Goal: Information Seeking & Learning: Check status

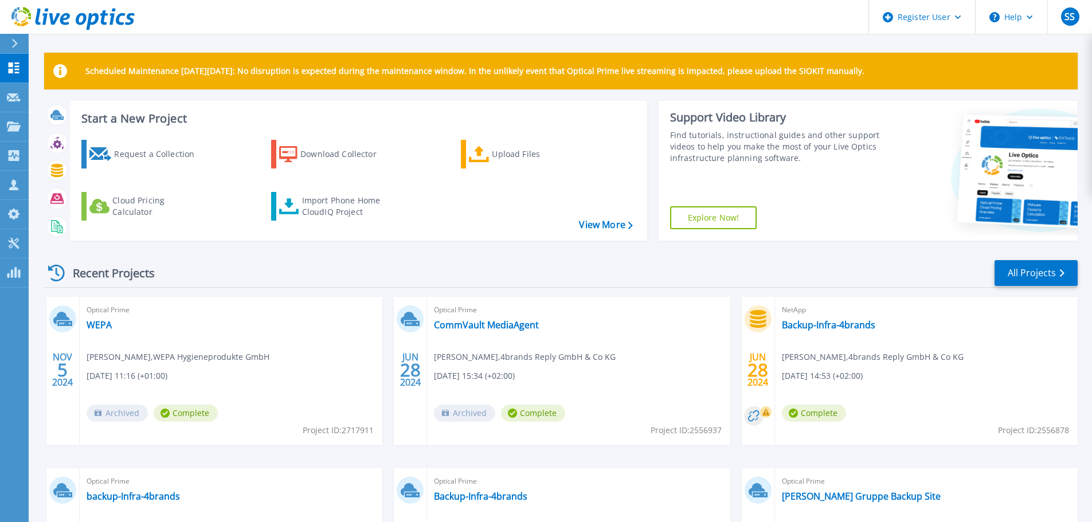
drag, startPoint x: 290, startPoint y: 280, endPoint x: 280, endPoint y: 276, distance: 10.8
click at [290, 280] on div "Recent Projects All Projects" at bounding box center [561, 273] width 1034 height 29
click at [9, 154] on icon at bounding box center [14, 155] width 11 height 11
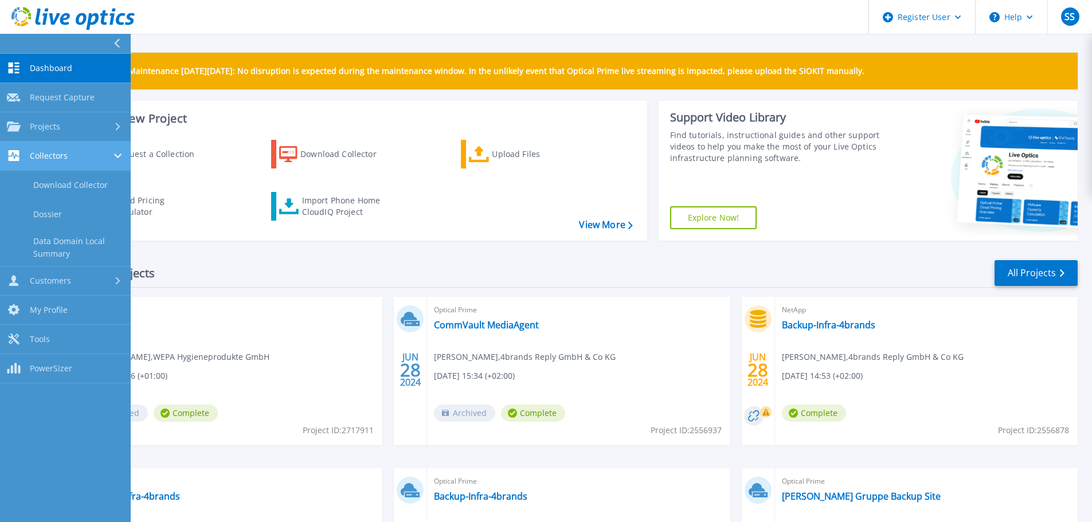
click at [72, 166] on link "Collectors Collectors" at bounding box center [65, 156] width 131 height 29
click at [69, 162] on link "Collectors Collectors" at bounding box center [65, 156] width 131 height 29
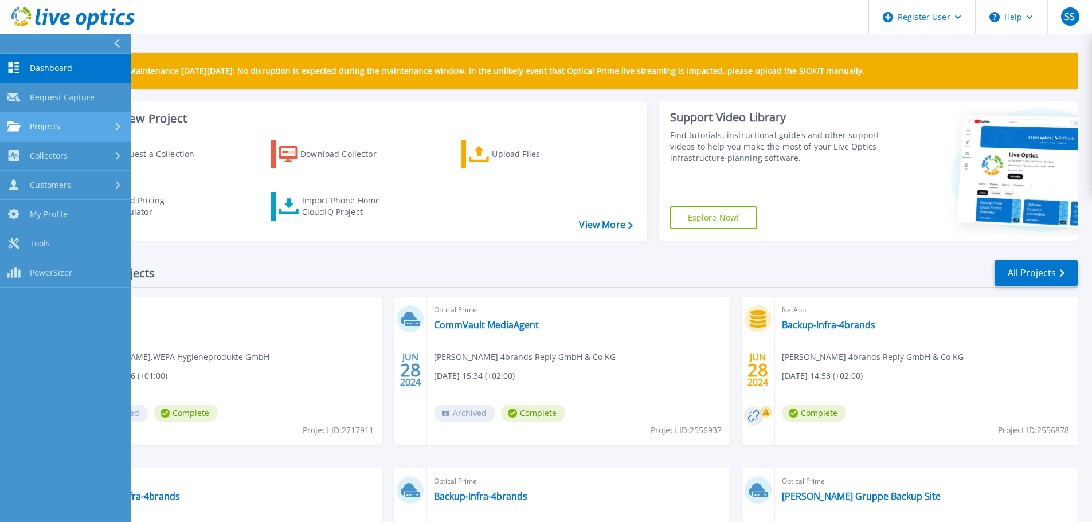
click at [68, 126] on div "Projects" at bounding box center [65, 127] width 117 height 10
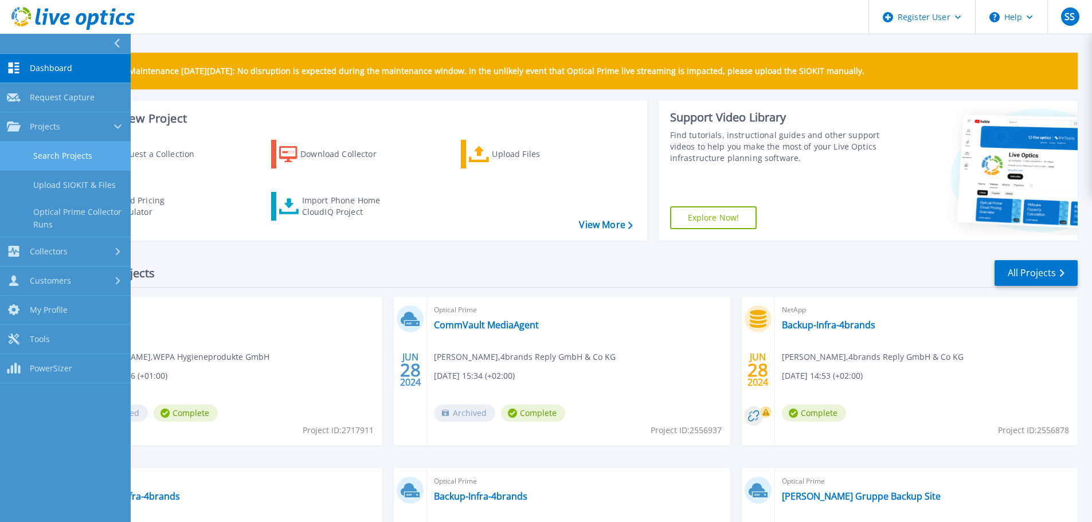
click at [77, 151] on link "Search Projects" at bounding box center [65, 156] width 131 height 29
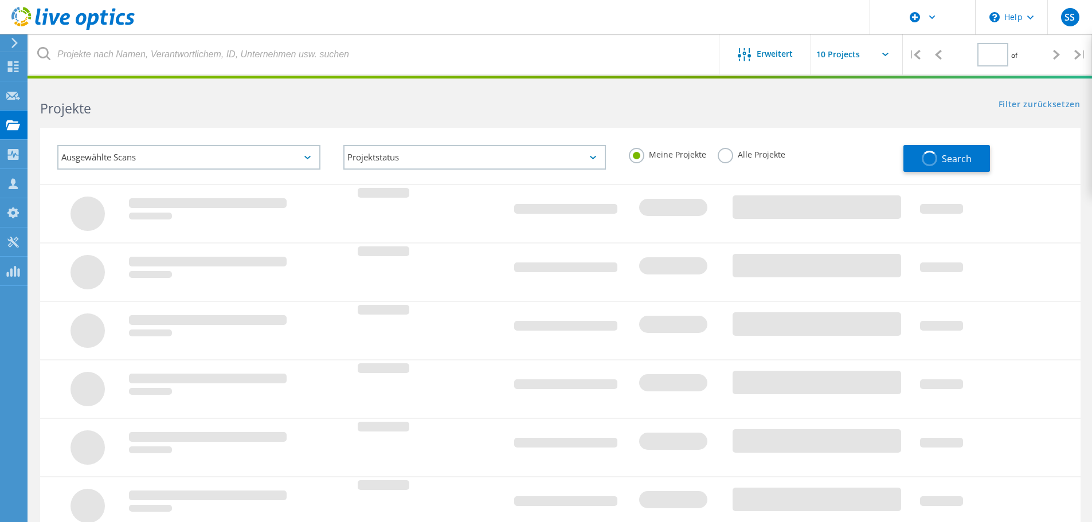
type input "1"
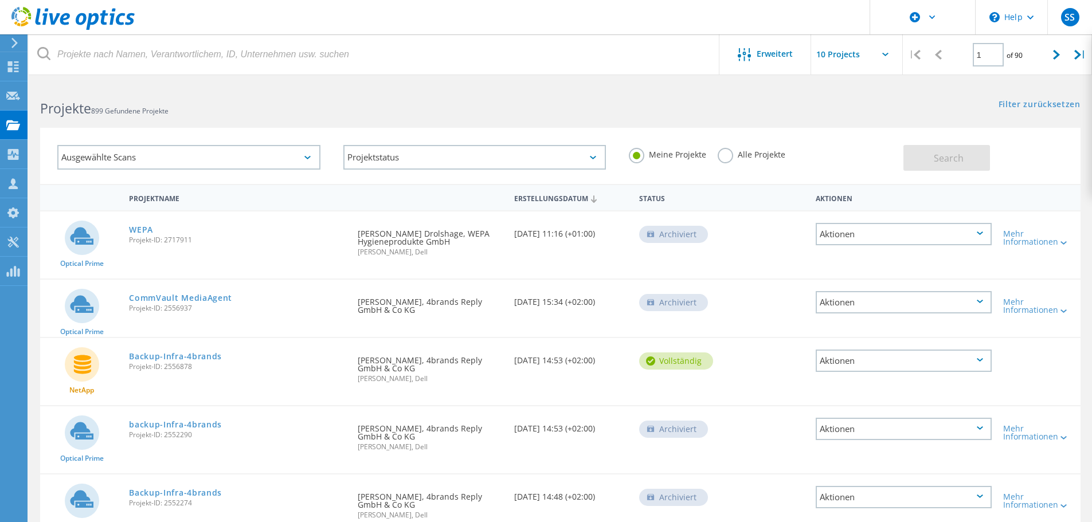
click at [724, 159] on label "Alle Projekte" at bounding box center [752, 153] width 68 height 11
click at [0, 0] on input "Alle Projekte" at bounding box center [0, 0] width 0 height 0
click at [947, 161] on span "Search" at bounding box center [949, 158] width 30 height 13
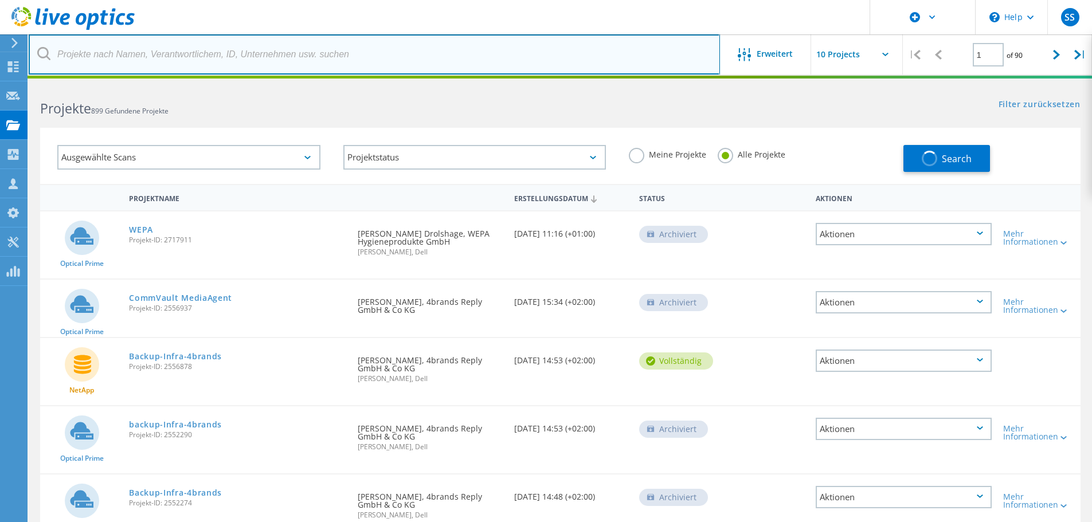
click at [323, 50] on input "text" at bounding box center [374, 54] width 691 height 40
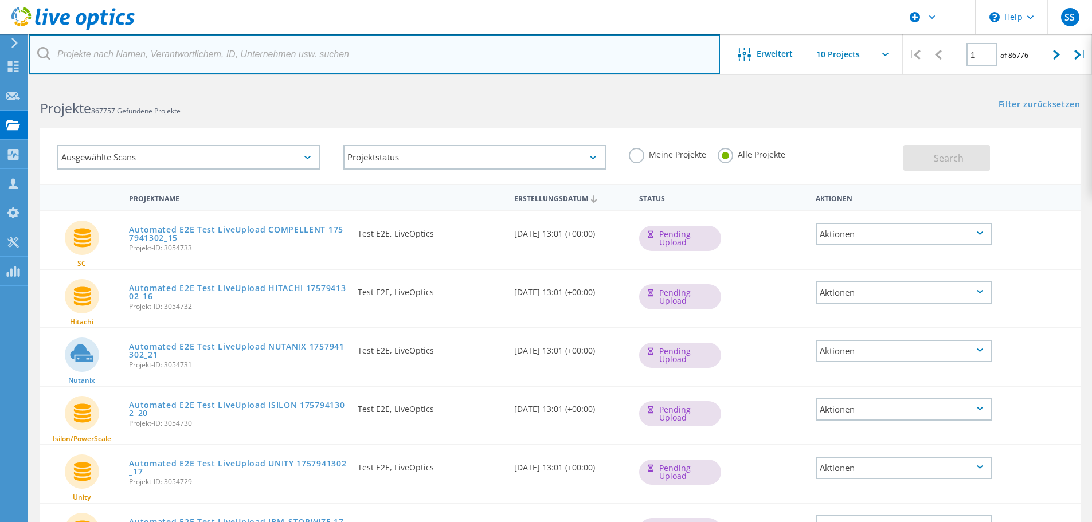
paste input "togockel@dspace.de"
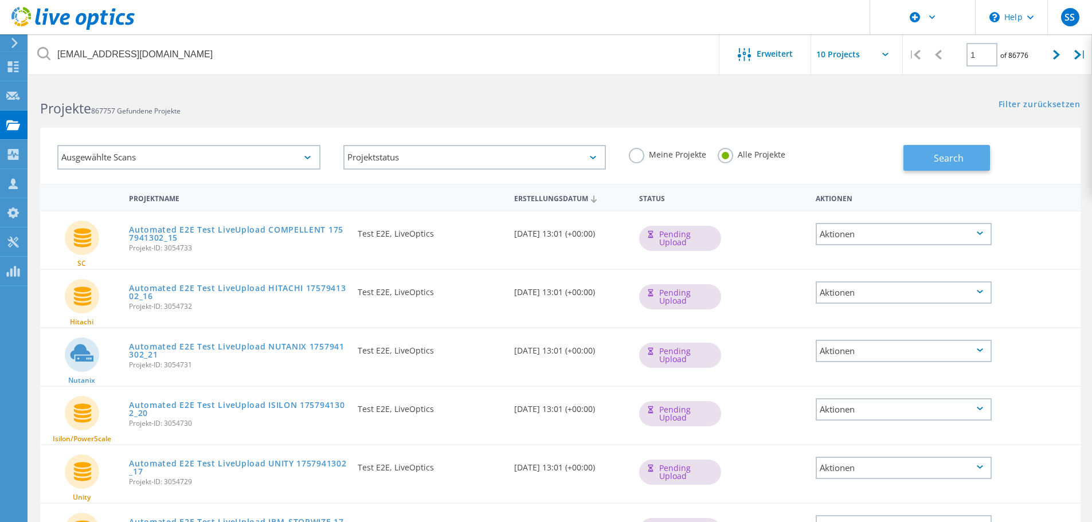
click at [948, 163] on span "Search" at bounding box center [949, 158] width 30 height 13
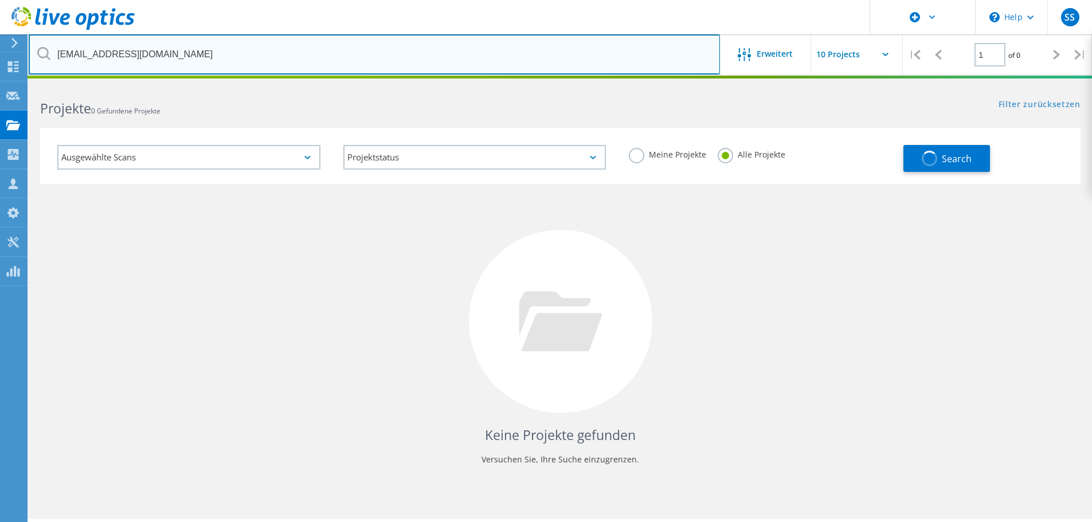
click at [169, 53] on input "togockel@dspace.de" at bounding box center [374, 54] width 691 height 40
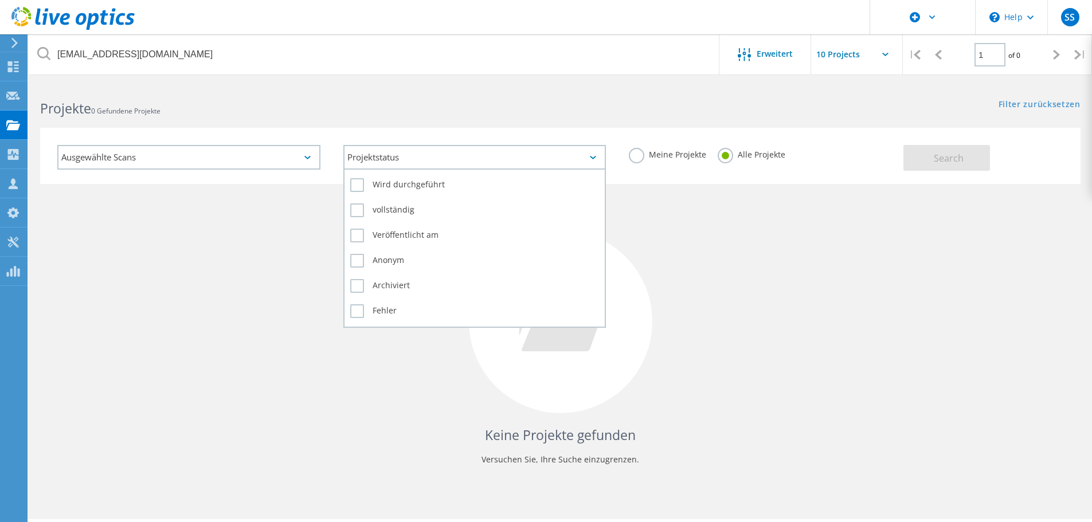
click at [588, 155] on div "Projektstatus" at bounding box center [474, 157] width 263 height 25
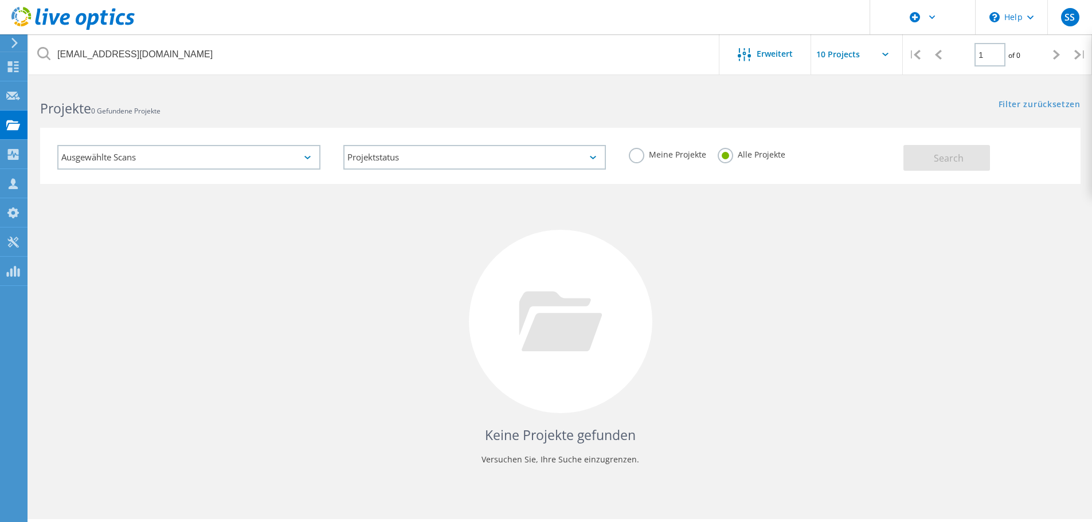
click at [287, 165] on div "Ausgewählte Scans" at bounding box center [188, 157] width 263 height 25
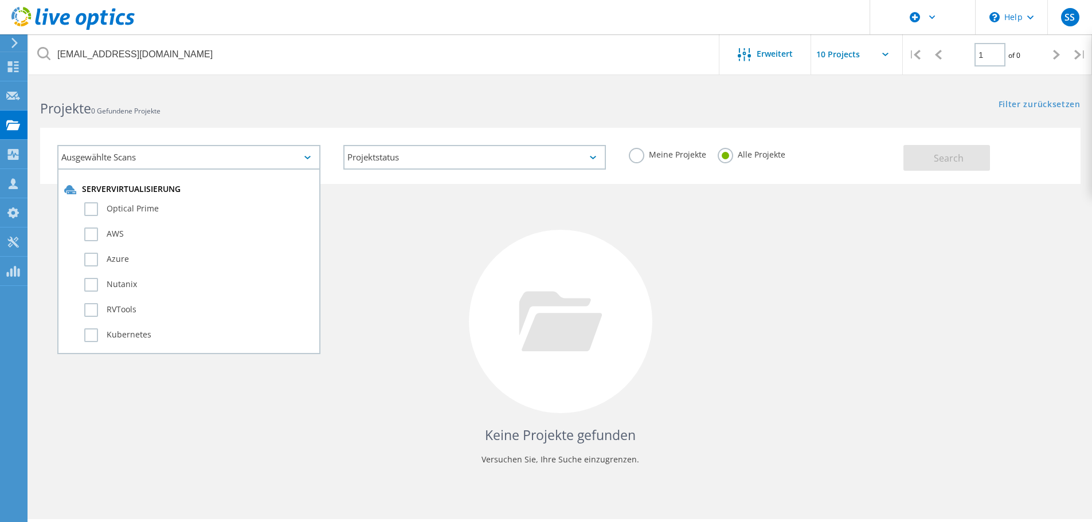
click at [374, 105] on h2 "Projekte 0 Gefundene Projekte" at bounding box center [294, 108] width 509 height 19
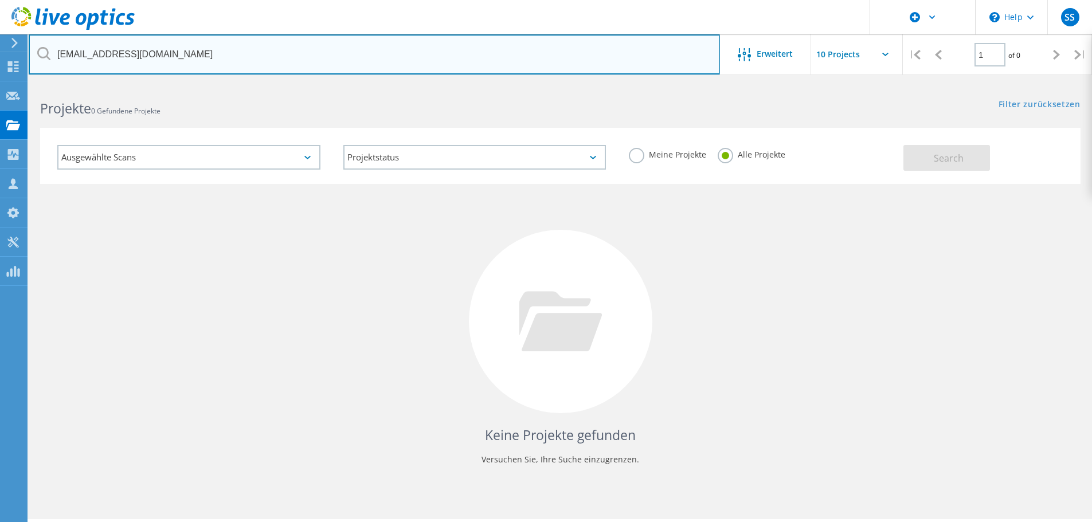
click at [650, 60] on input "togockel@dspace.de" at bounding box center [374, 54] width 691 height 40
drag, startPoint x: 650, startPoint y: 60, endPoint x: 211, endPoint y: 40, distance: 439.1
click at [218, 40] on input "togockel@dspace.de" at bounding box center [374, 54] width 691 height 40
drag, startPoint x: 211, startPoint y: 40, endPoint x: 16, endPoint y: 48, distance: 195.1
click at [16, 83] on div "\n Help Explore Helpful Articles Contact Support SS Dell-Benutzer Sven Sladek S…" at bounding box center [546, 318] width 1092 height 471
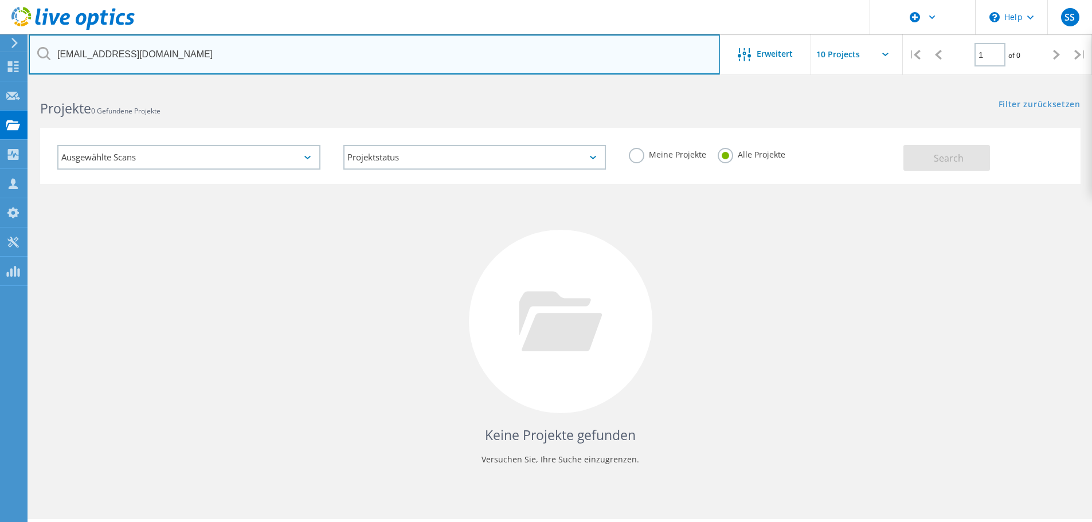
click at [207, 53] on input "togockel@dspace.de" at bounding box center [374, 54] width 691 height 40
drag, startPoint x: 200, startPoint y: 50, endPoint x: 36, endPoint y: 58, distance: 164.2
click at [36, 58] on input "togockel@dspace.de" at bounding box center [374, 54] width 691 height 40
type input "dspace"
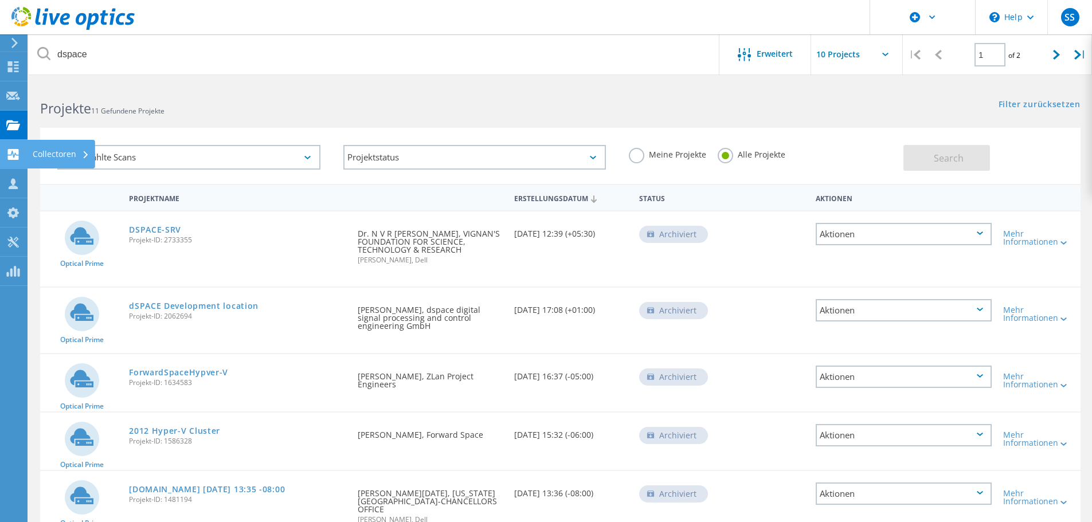
click at [17, 150] on use at bounding box center [13, 154] width 11 height 11
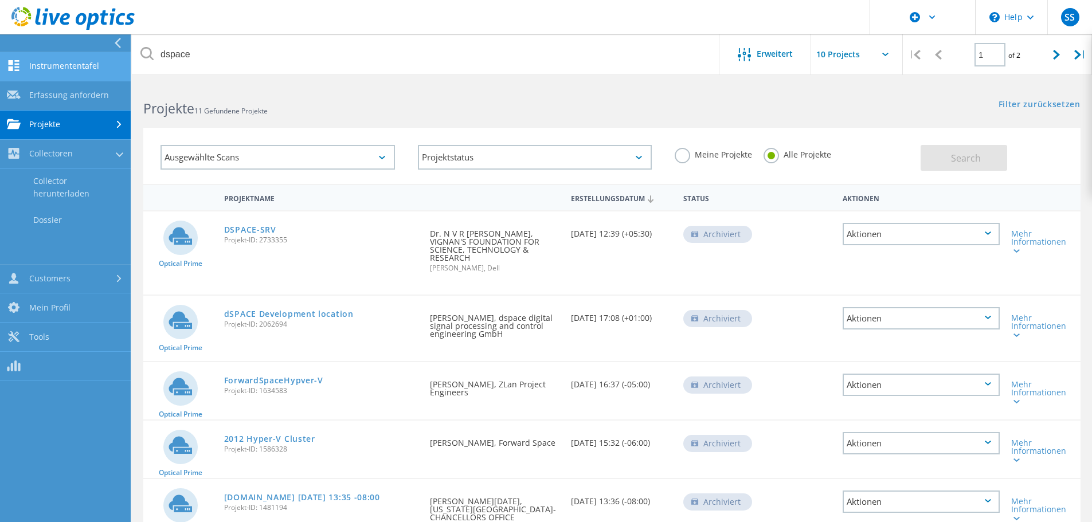
click at [72, 65] on link "Instrumententafel" at bounding box center [65, 66] width 131 height 29
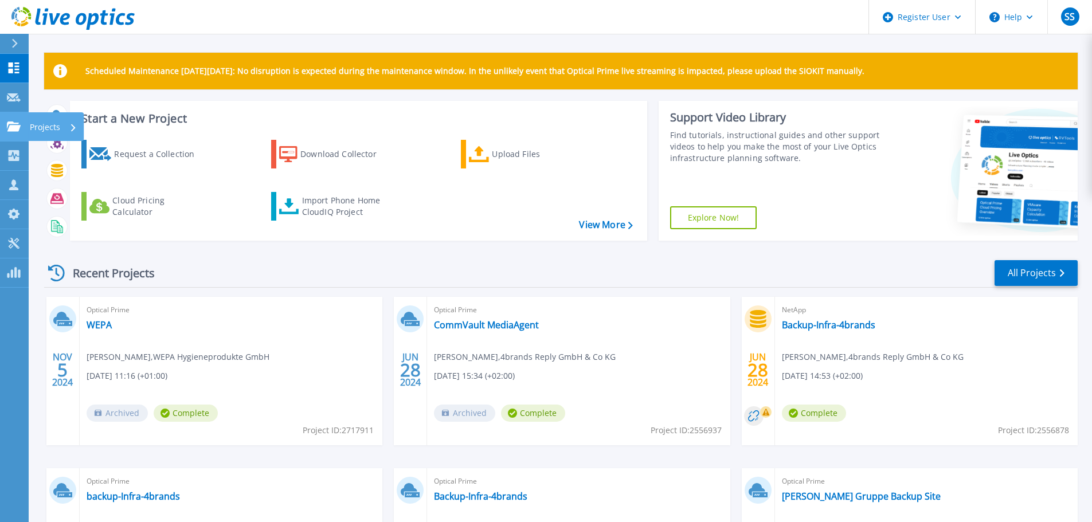
click at [10, 118] on link "Projects Projects" at bounding box center [14, 126] width 29 height 29
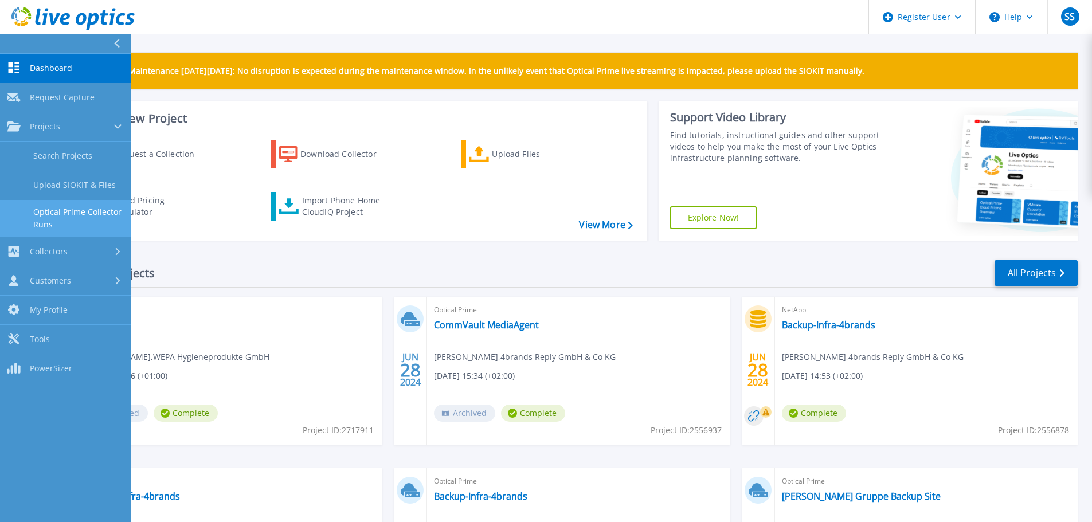
click at [77, 218] on link "Optical Prime Collector Runs" at bounding box center [65, 218] width 131 height 37
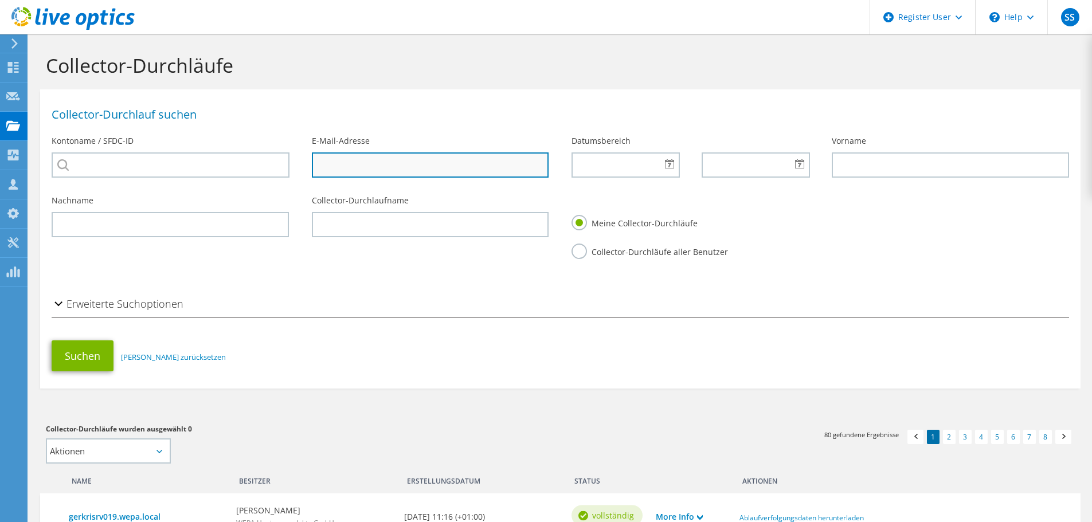
click at [349, 171] on input "text" at bounding box center [430, 165] width 237 height 25
paste input "[EMAIL_ADDRESS][DOMAIN_NAME]"
type input "[EMAIL_ADDRESS][DOMAIN_NAME]"
click at [469, 295] on div "Erweiterte Suchoptionen" at bounding box center [560, 305] width 1041 height 37
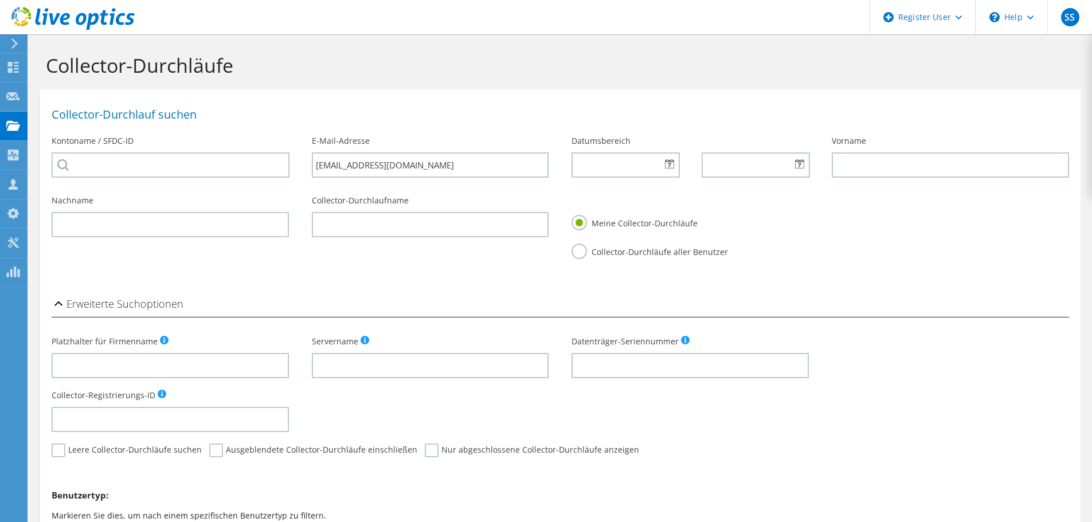
click at [583, 254] on label "Collector-Durchläufe aller Benutzer" at bounding box center [650, 251] width 157 height 14
click at [0, 0] on input "Collector-Durchläufe aller Benutzer" at bounding box center [0, 0] width 0 height 0
click at [498, 278] on section "Collector-Durchlauf suchen Kontoname / SFDC-ID E-Mail-Adresse ToGockel@dspace.d…" at bounding box center [560, 357] width 1041 height 537
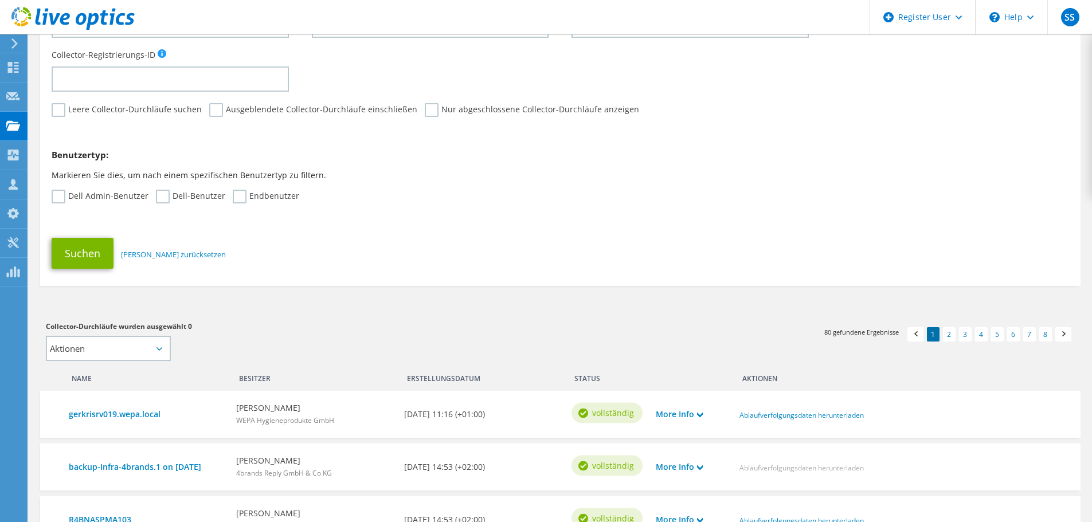
scroll to position [344, 0]
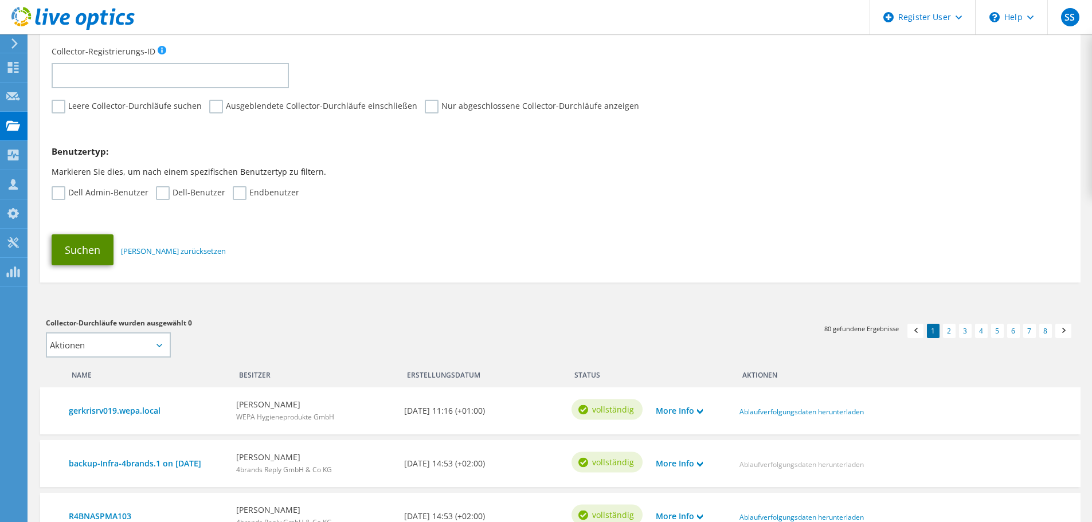
click at [85, 249] on button "Suchen" at bounding box center [83, 250] width 62 height 31
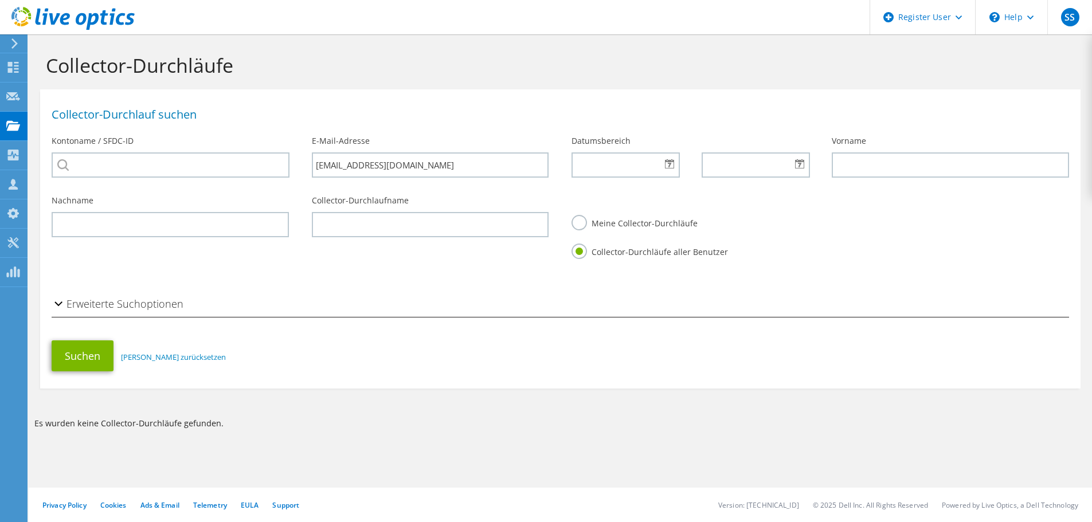
click at [86, 307] on h2 "Erweiterte Suchoptionen" at bounding box center [118, 303] width 132 height 23
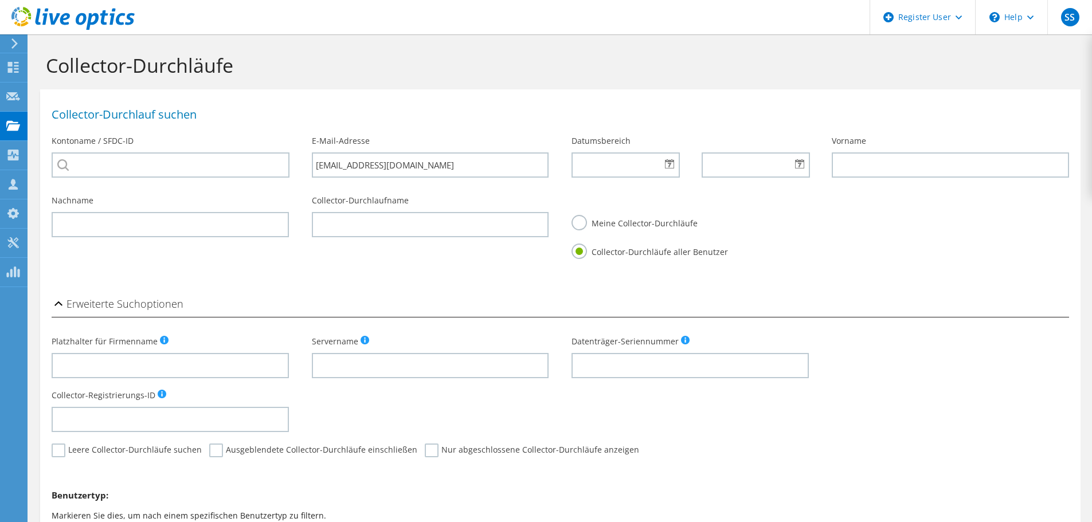
click at [86, 307] on h2 "Erweiterte Suchoptionen" at bounding box center [118, 303] width 132 height 23
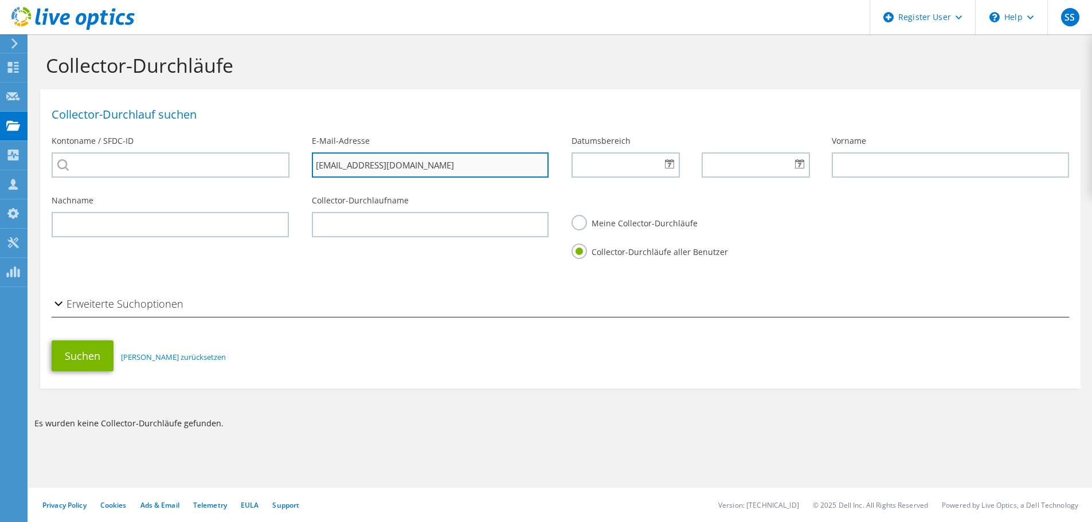
click at [444, 161] on input "[EMAIL_ADDRESS][DOMAIN_NAME]" at bounding box center [430, 165] width 237 height 25
drag, startPoint x: 444, startPoint y: 161, endPoint x: 236, endPoint y: 149, distance: 208.5
click at [236, 149] on div "Collector-Durchlauf suchen Kontoname / SFDC-ID E-Mail-Adresse [EMAIL_ADDRESS][D…" at bounding box center [560, 142] width 1041 height 94
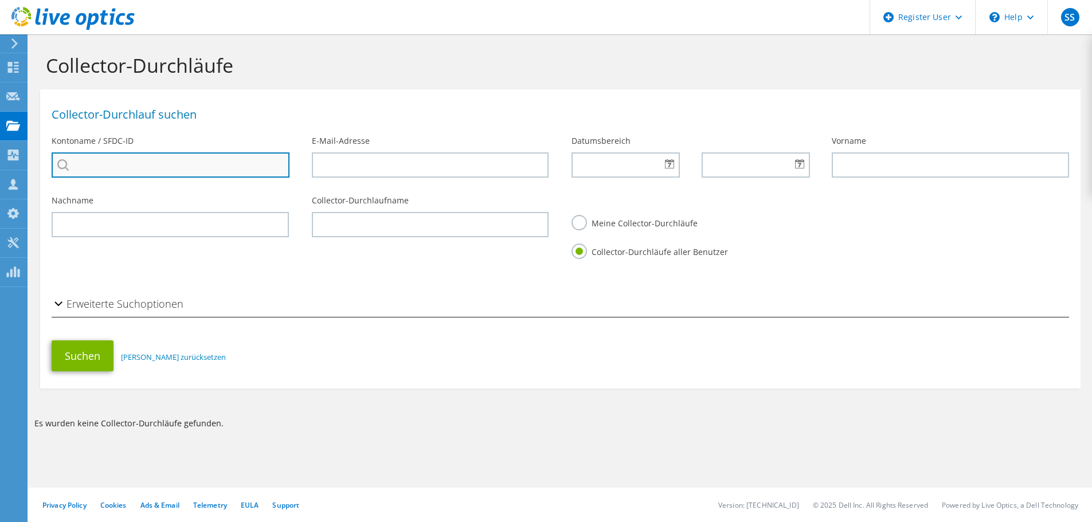
click at [224, 158] on input "search" at bounding box center [171, 165] width 238 height 25
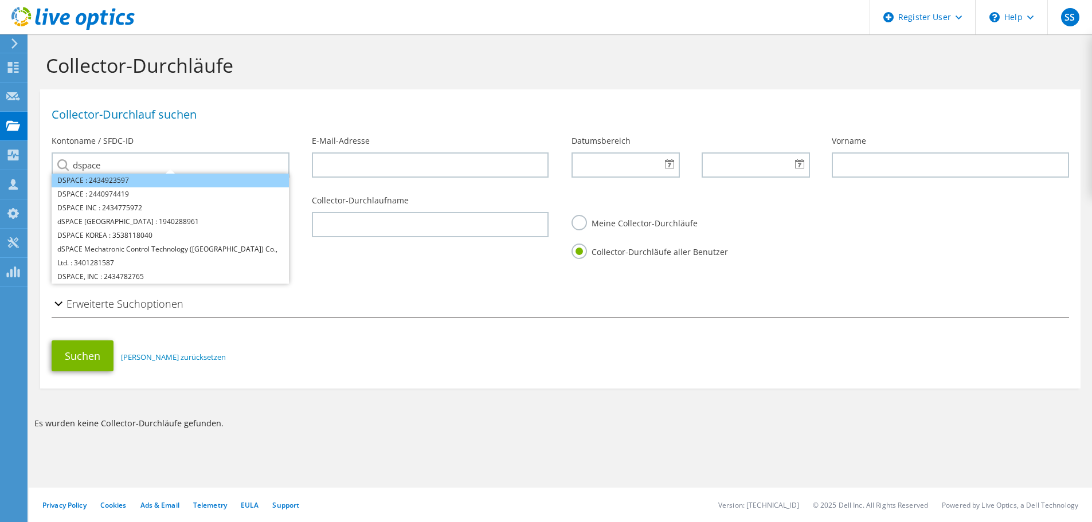
click at [128, 184] on li "DSPACE : 2434923597" at bounding box center [170, 181] width 237 height 14
type input "DSPACE : 2434923597"
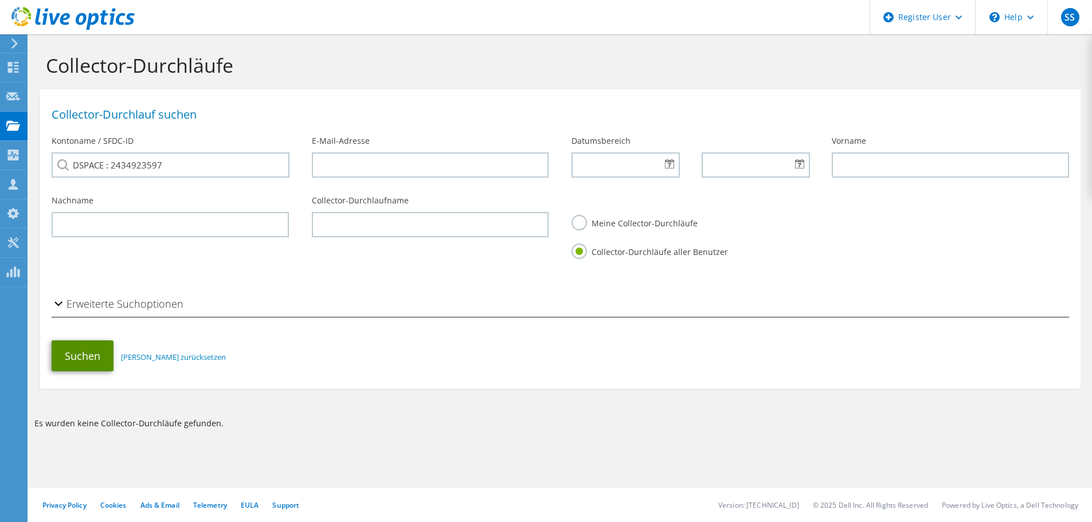
click at [82, 354] on button "Suchen" at bounding box center [83, 356] width 62 height 31
click at [209, 168] on input "DSPACE : 2434923597" at bounding box center [171, 165] width 238 height 25
click at [113, 194] on li "DSPACE : 2440974419" at bounding box center [170, 187] width 237 height 14
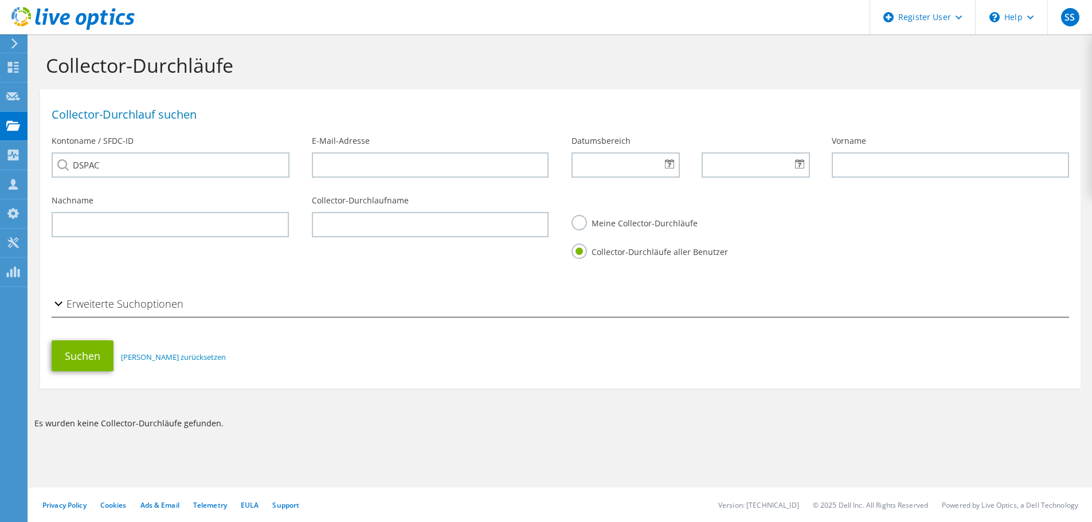
type input "DSPACE : 2440974419"
click at [71, 363] on button "Suchen" at bounding box center [83, 356] width 62 height 31
